Goal: Find specific page/section: Find specific page/section

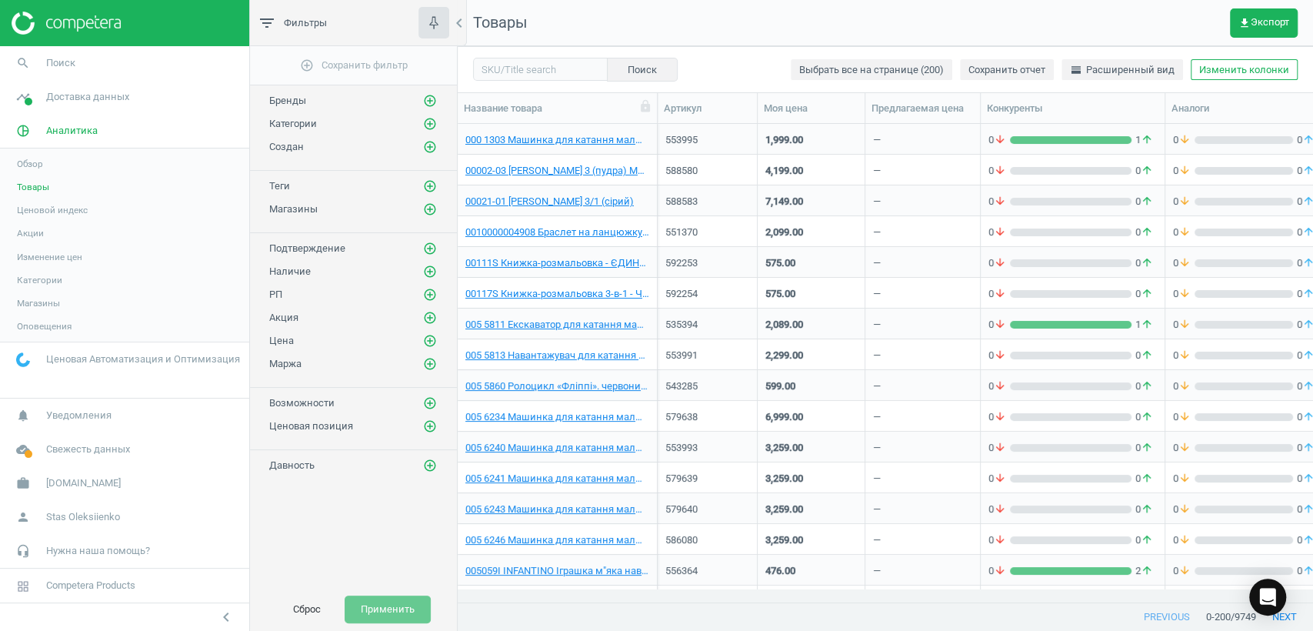
scroll to position [451, 842]
click at [53, 484] on span "[DOMAIN_NAME]" at bounding box center [83, 483] width 75 height 14
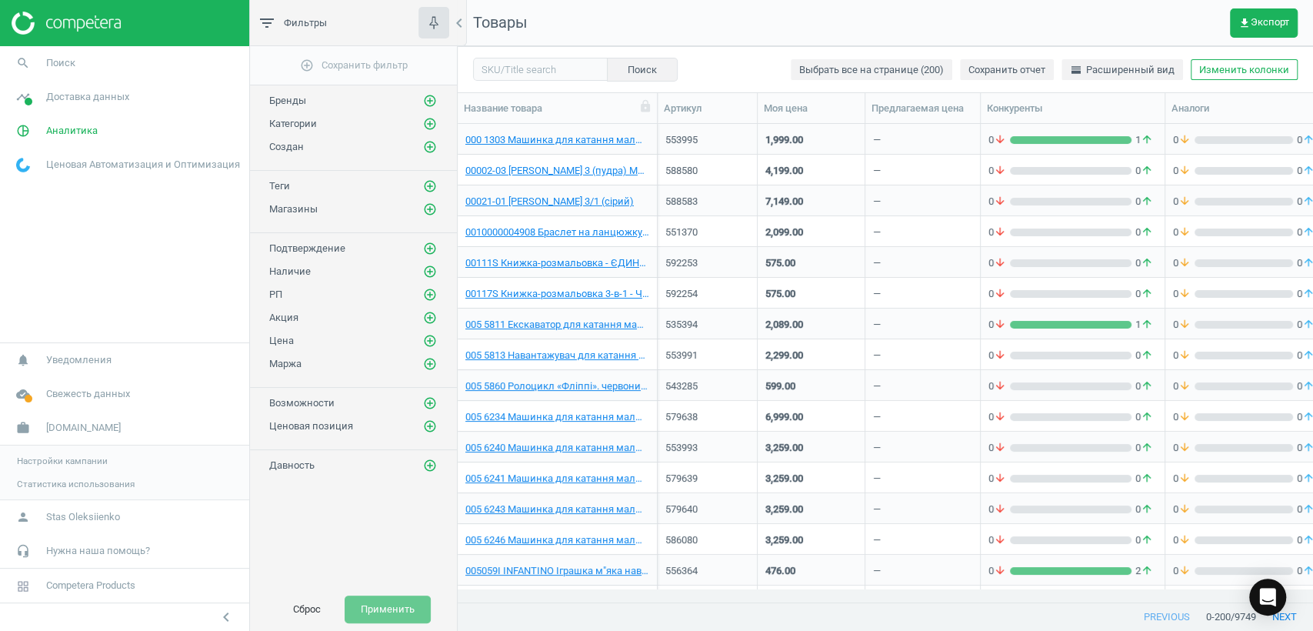
click at [55, 456] on span "Настройки кампании" at bounding box center [62, 461] width 91 height 12
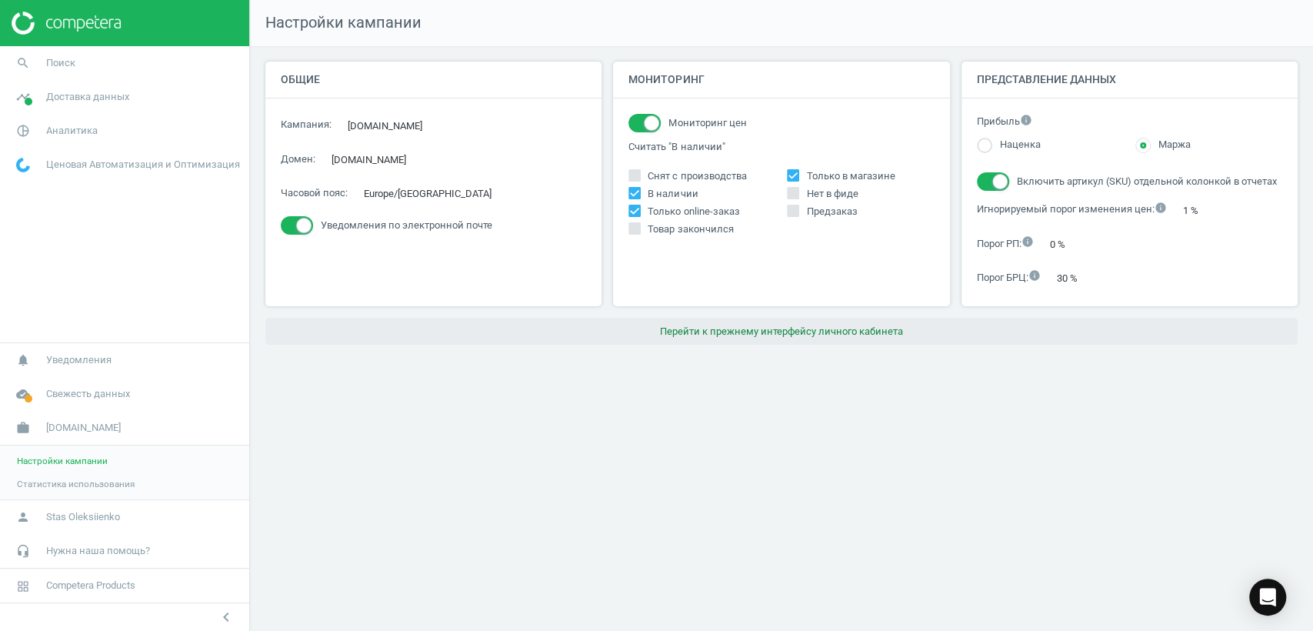
click at [707, 332] on button "Перейти к прежнему интерфейсу личного кабинета" at bounding box center [781, 332] width 1032 height 28
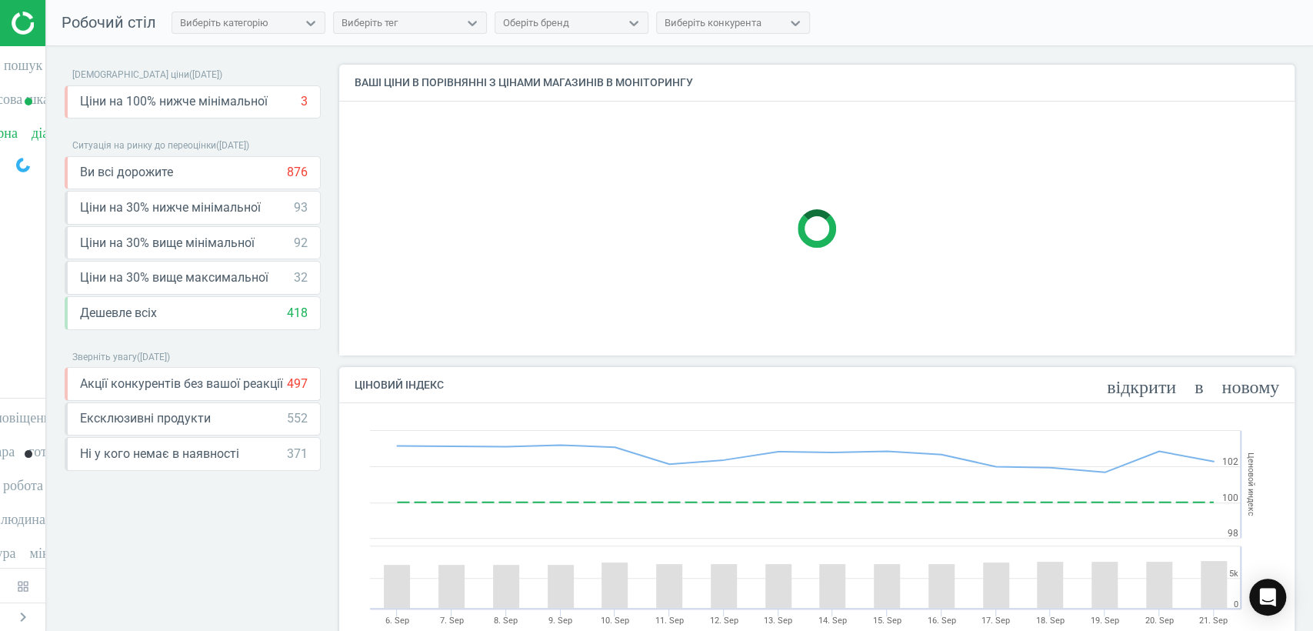
scroll to position [381, 969]
